Goal: Information Seeking & Learning: Understand process/instructions

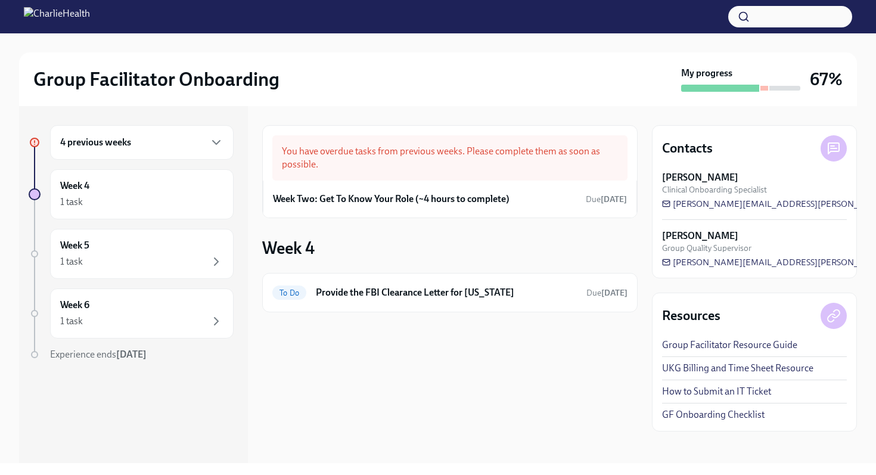
click at [159, 134] on div "4 previous weeks" at bounding box center [142, 142] width 184 height 35
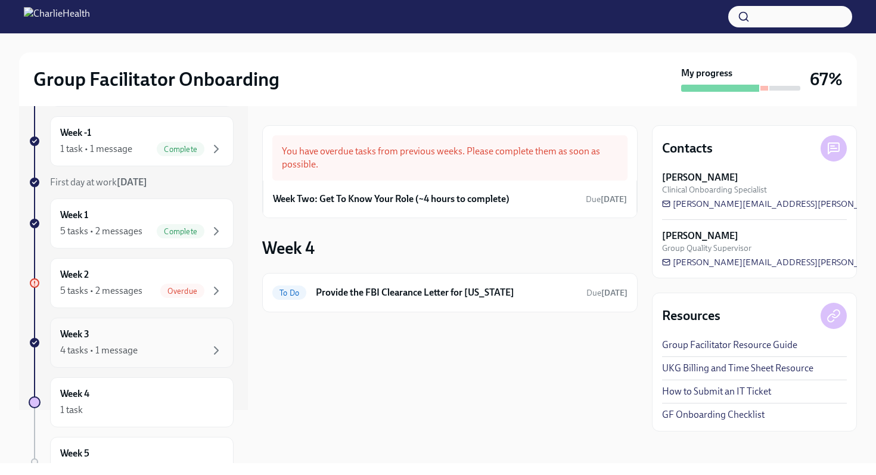
scroll to position [64, 0]
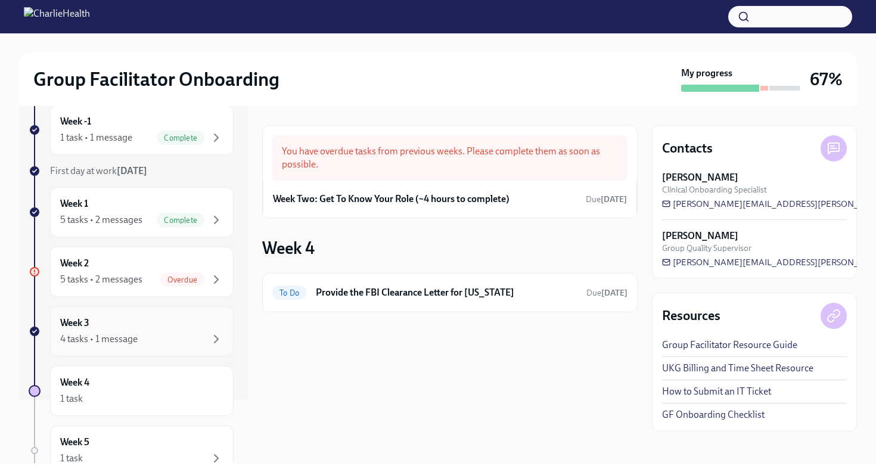
click at [85, 341] on div "4 tasks • 1 message" at bounding box center [98, 339] width 77 height 13
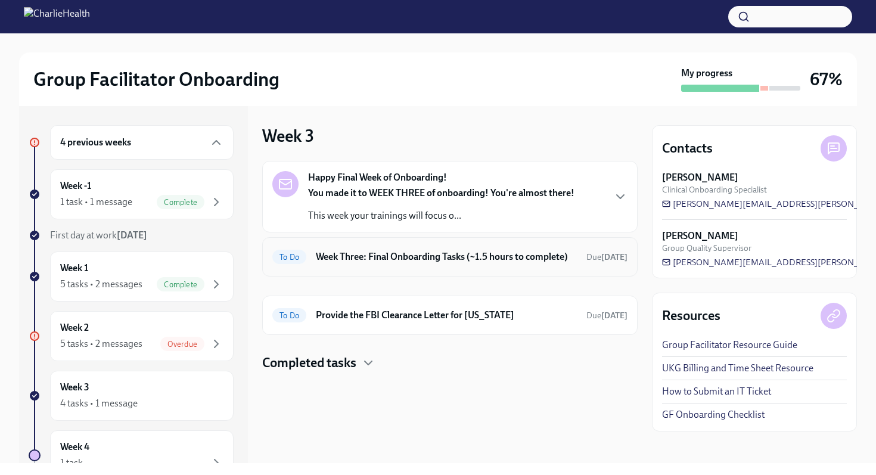
click at [401, 255] on h6 "Week Three: Final Onboarding Tasks (~1.5 hours to complete)" at bounding box center [446, 256] width 261 height 13
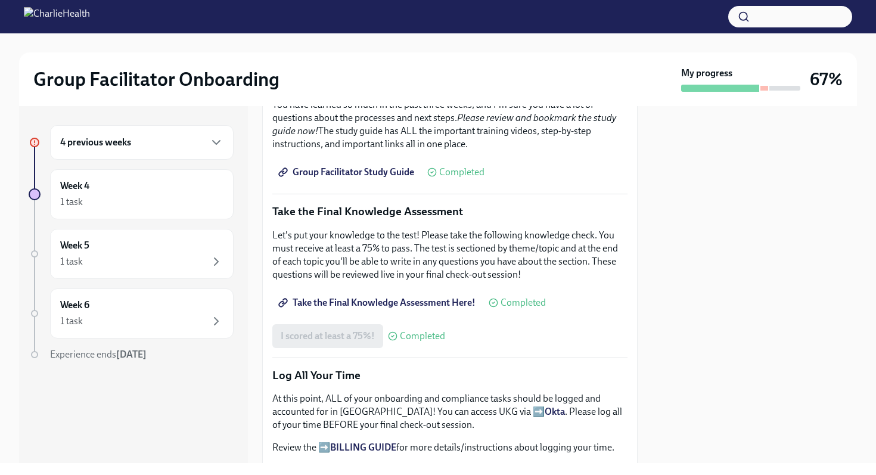
scroll to position [553, 0]
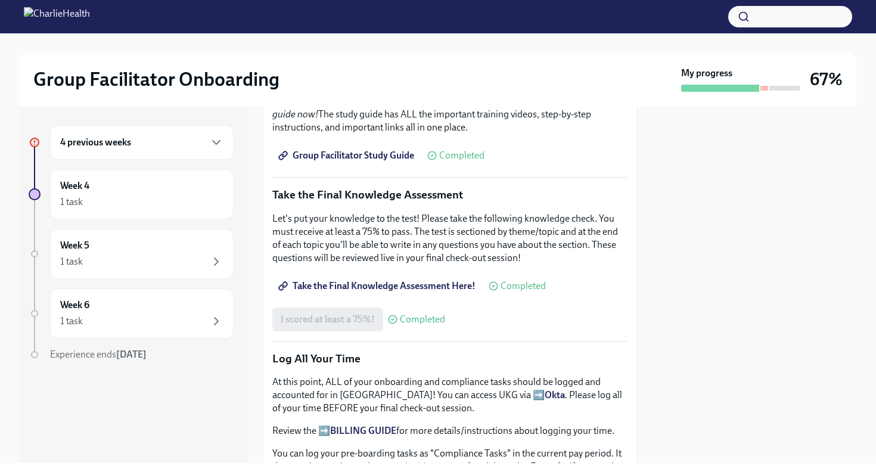
click at [367, 285] on span "Take the Final Knowledge Assessment Here!" at bounding box center [378, 286] width 195 height 12
click at [146, 133] on div "4 previous weeks" at bounding box center [142, 142] width 184 height 35
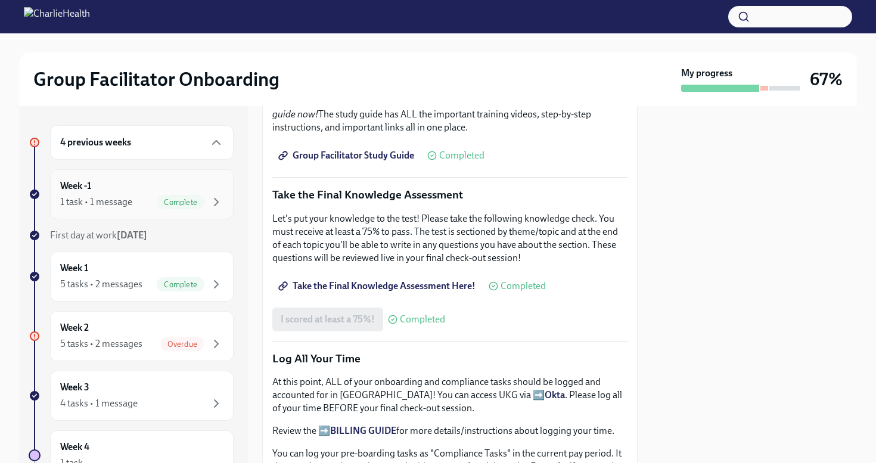
click at [126, 206] on div "1 task • 1 message" at bounding box center [96, 201] width 72 height 13
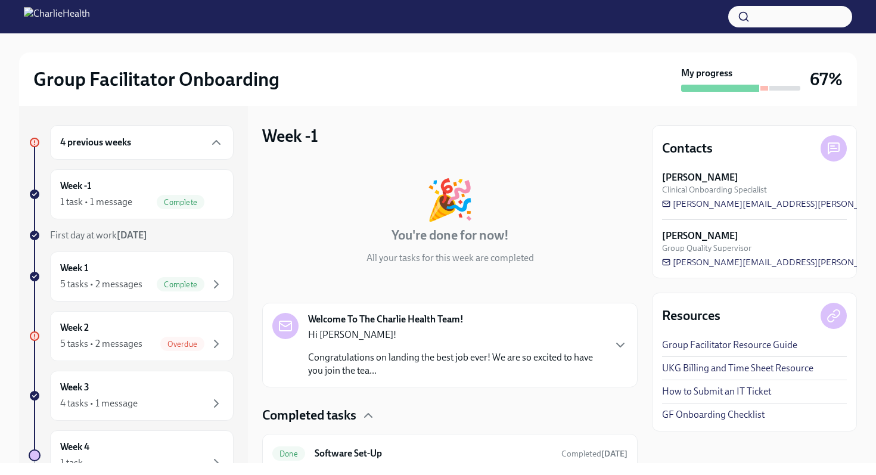
scroll to position [48, 0]
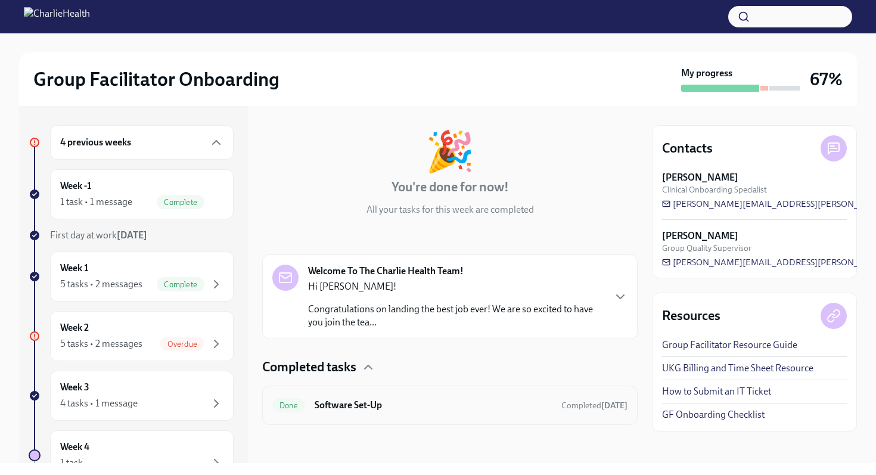
click at [352, 412] on div "Done Software Set-Up Completed [DATE]" at bounding box center [449, 405] width 355 height 19
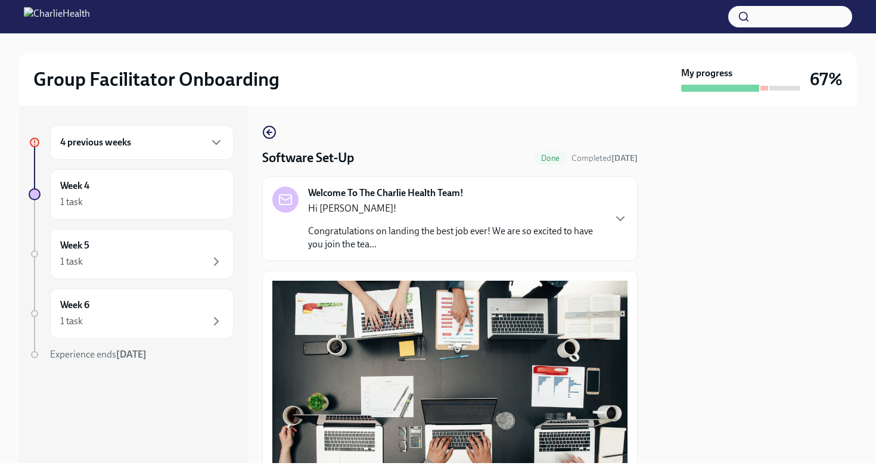
scroll to position [343, 0]
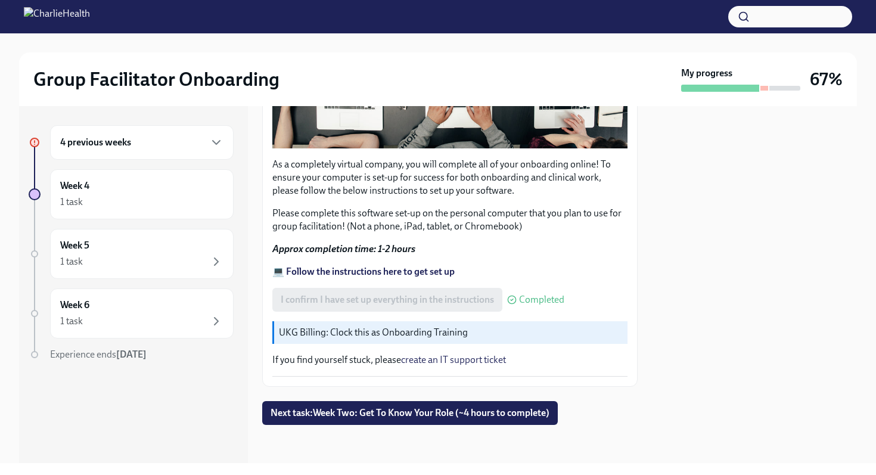
click at [369, 270] on strong "💻 Follow the instructions here to get set up" at bounding box center [363, 271] width 182 height 11
